Goal: Information Seeking & Learning: Learn about a topic

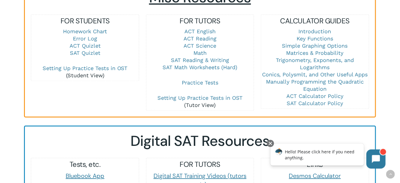
scroll to position [446, 0]
click at [200, 50] on link "Math" at bounding box center [200, 53] width 13 height 6
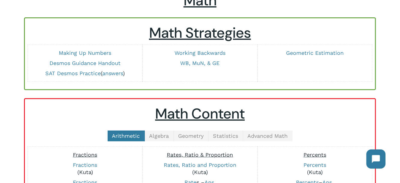
scroll to position [47, 0]
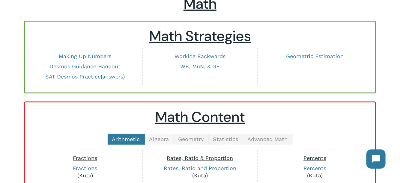
click at [159, 142] on link "Algebra" at bounding box center [159, 139] width 29 height 11
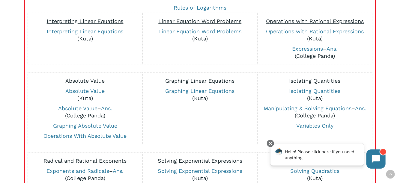
scroll to position [195, 0]
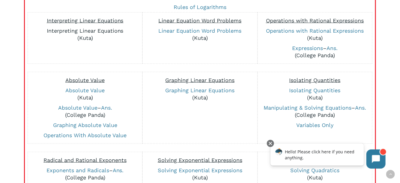
click at [100, 32] on link "Interpreting Linear Equations" at bounding box center [85, 31] width 77 height 6
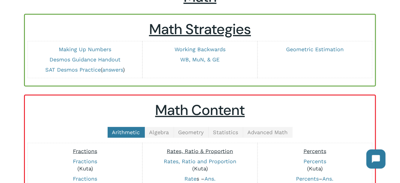
scroll to position [54, 0]
click at [160, 133] on span "Algebra" at bounding box center [159, 133] width 20 height 6
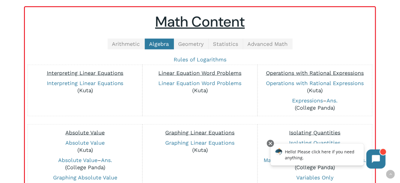
scroll to position [134, 0]
